Goal: Task Accomplishment & Management: Complete application form

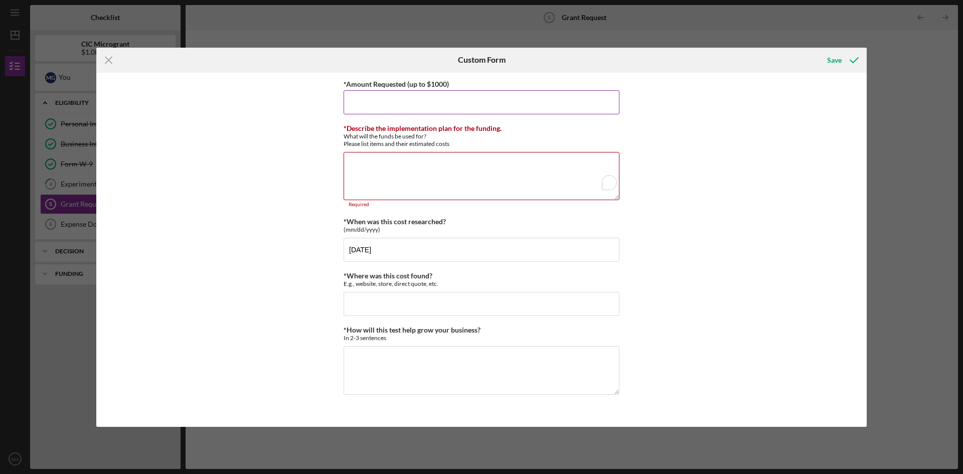
click at [422, 107] on input "*Amount Requested (up to $1000)" at bounding box center [482, 102] width 276 height 24
type input "$700.00"
click at [357, 140] on div "What will the funds be used for? Please list items and their estimated costs" at bounding box center [482, 139] width 276 height 15
drag, startPoint x: 337, startPoint y: 125, endPoint x: 469, endPoint y: 150, distance: 134.3
click at [469, 150] on div "*Amount Requested (up to $1000) $700.00 *Describe the implementation plan for t…" at bounding box center [481, 250] width 771 height 354
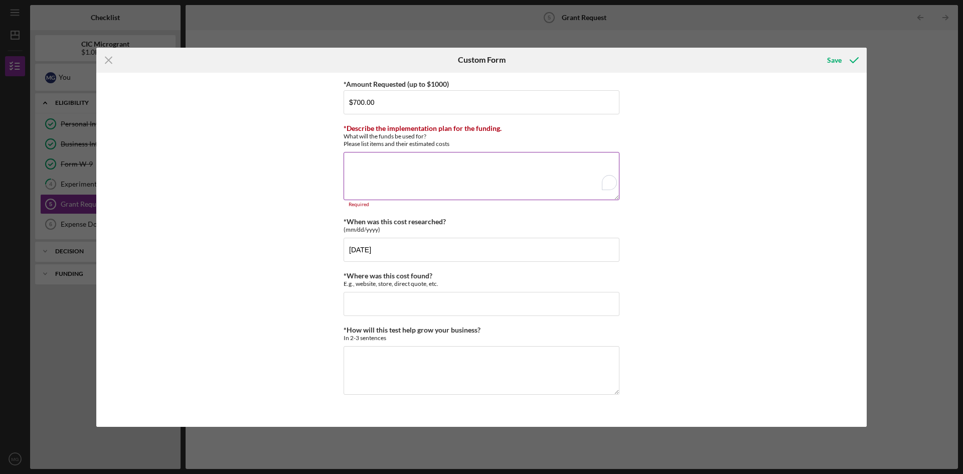
copy label
click at [372, 183] on textarea "*Describe the implementation plan for the funding." at bounding box center [482, 176] width 276 height 48
paste textarea "Lor ipsumdolo sitam cons ad elit se doeiusmo tem incididun, utlaboree dolorema,…"
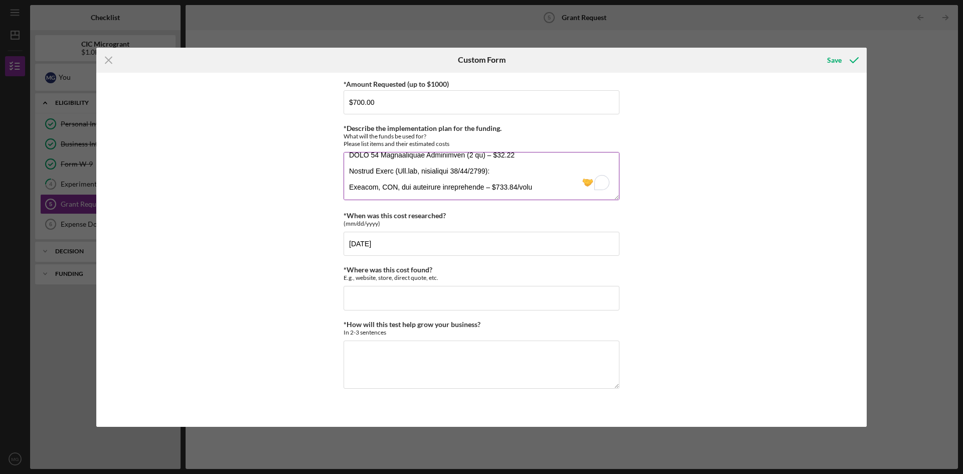
scroll to position [452, 0]
type textarea "Lor ipsumdolo sitam cons ad elit se doeiusmo tem incididun, utlaboree dolorema,…"
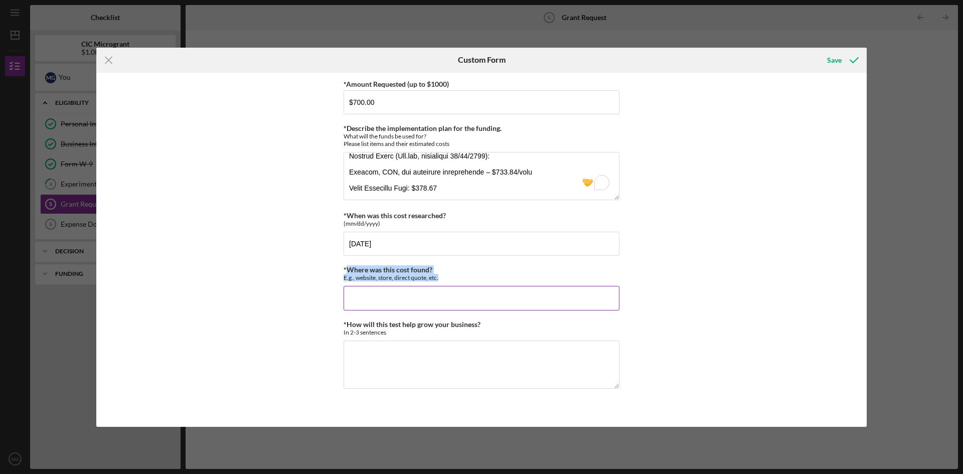
drag, startPoint x: 346, startPoint y: 267, endPoint x: 460, endPoint y: 279, distance: 114.0
click at [460, 279] on div "*Where was this cost found? E.g., website, store, direct quote, etc." at bounding box center [482, 274] width 276 height 16
copy div "Where was this cost found? E.g., website, store, direct quote, etc."
